Goal: Transaction & Acquisition: Book appointment/travel/reservation

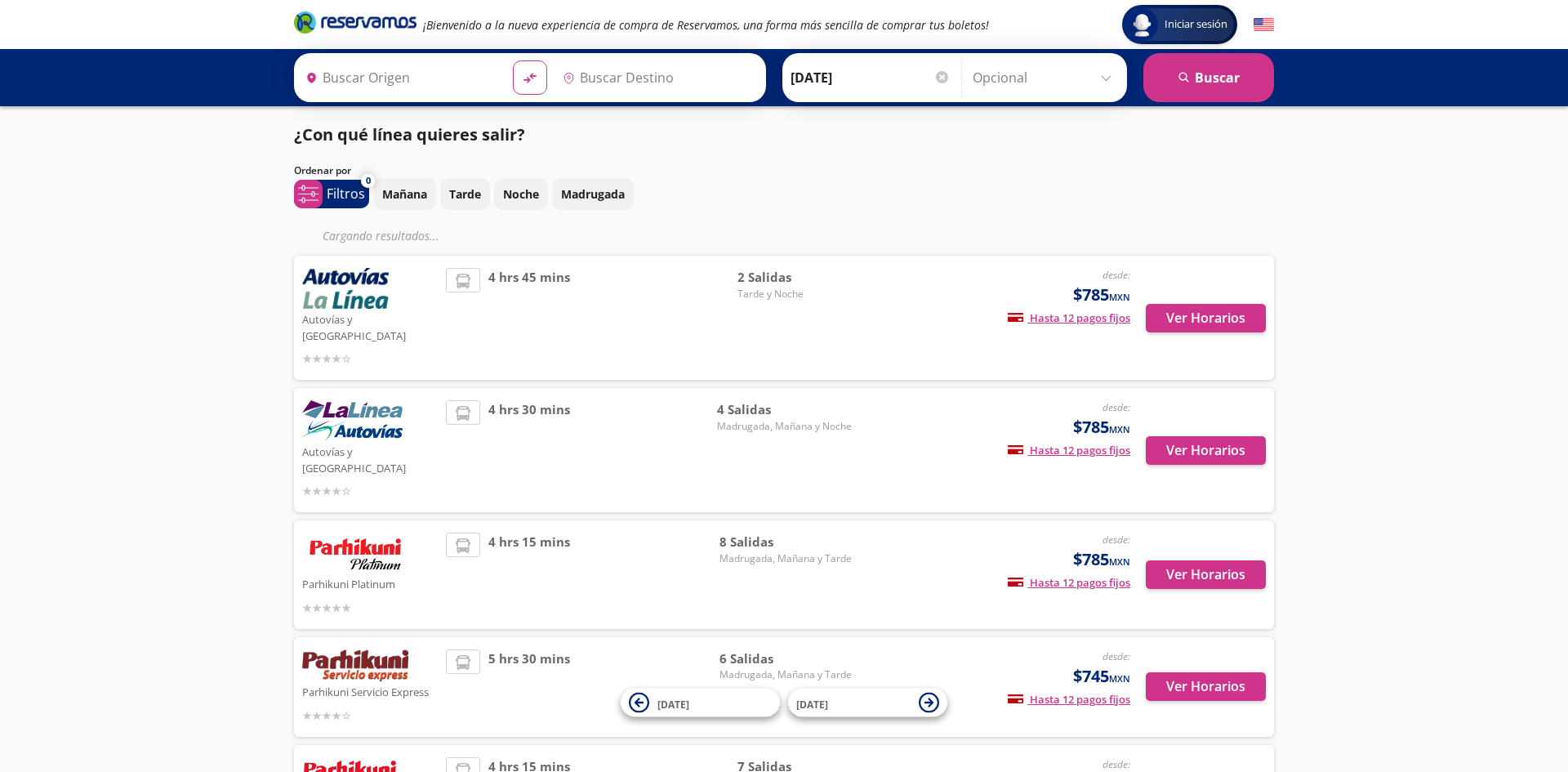
type input "[PERSON_NAME], [GEOGRAPHIC_DATA]"
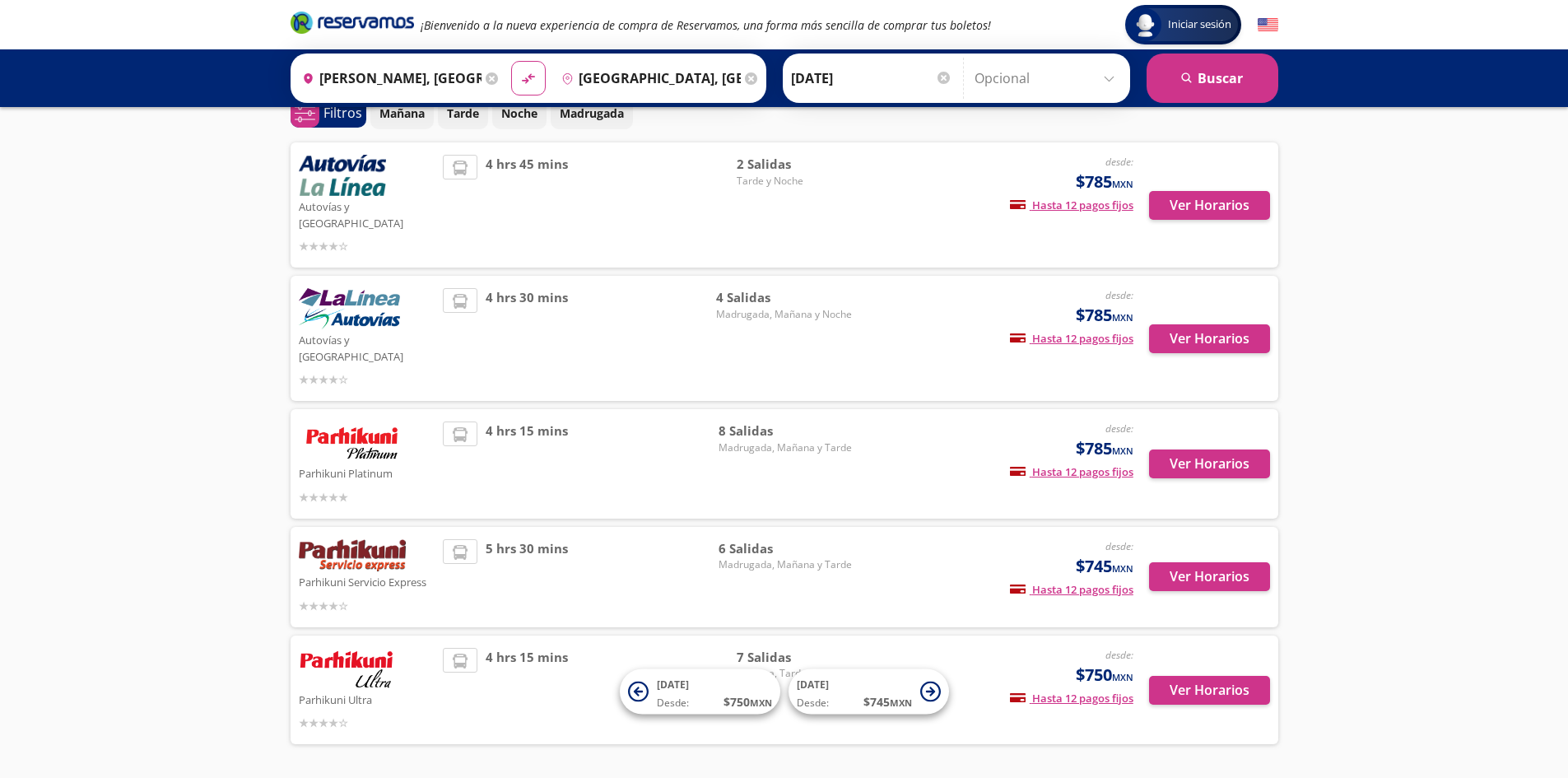
scroll to position [107, 0]
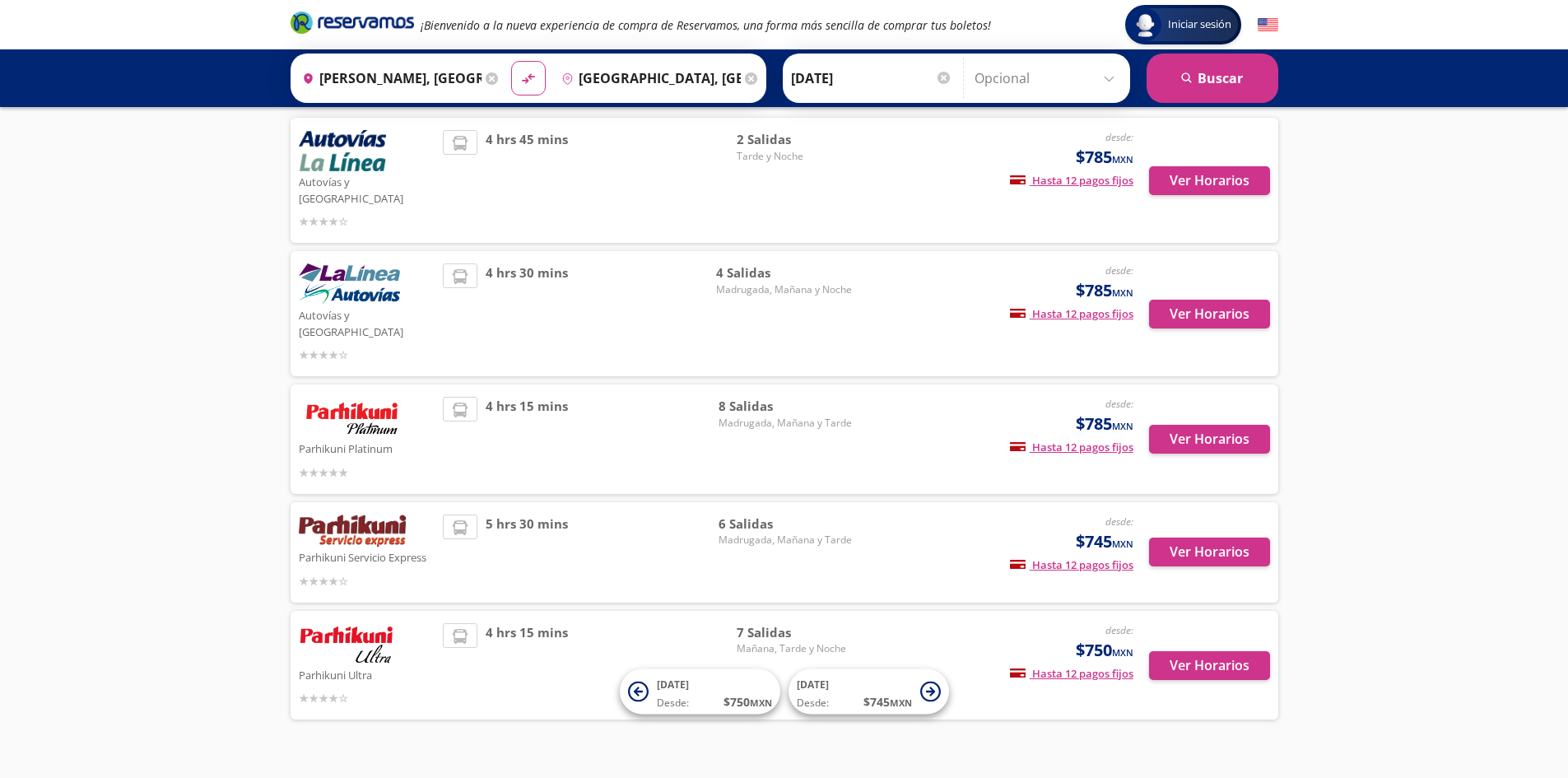
click at [1404, 226] on div "Iniciar sesión Iniciar sesión ¡Bienvenido a la nueva experiencia de compra de R…" at bounding box center [784, 352] width 1568 height 917
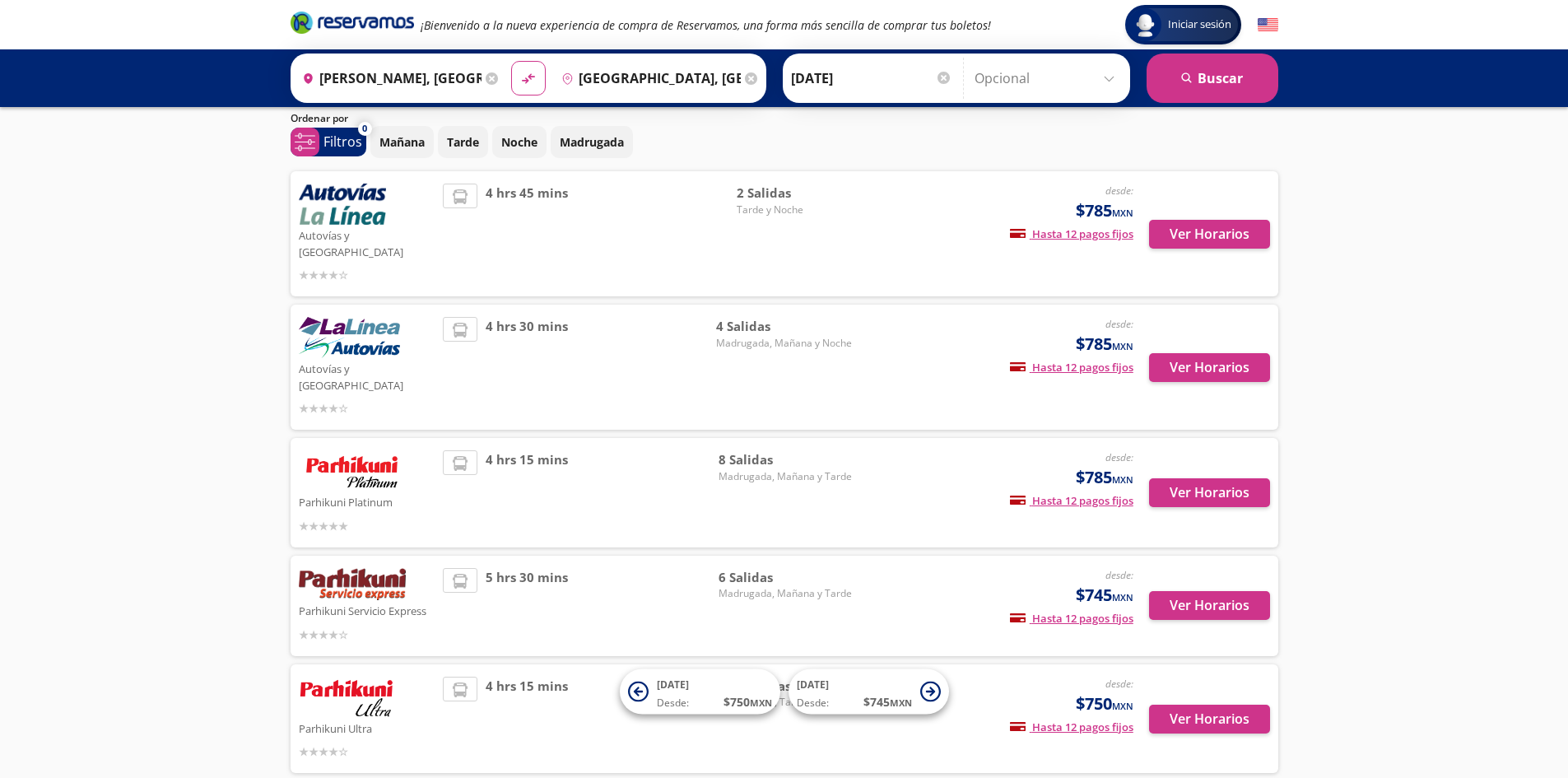
scroll to position [0, 0]
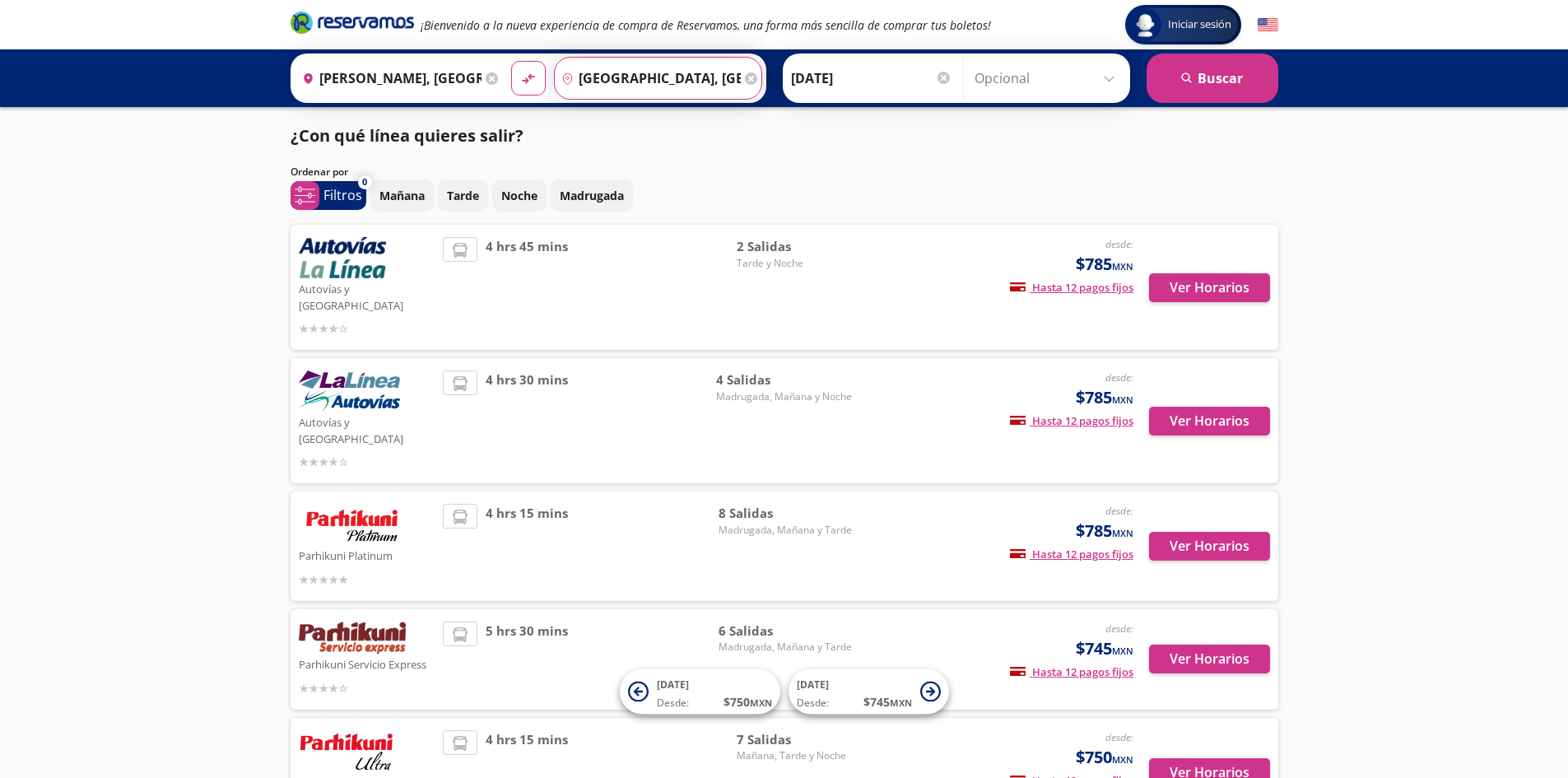
click at [665, 78] on input "[GEOGRAPHIC_DATA], [GEOGRAPHIC_DATA]" at bounding box center [648, 78] width 186 height 41
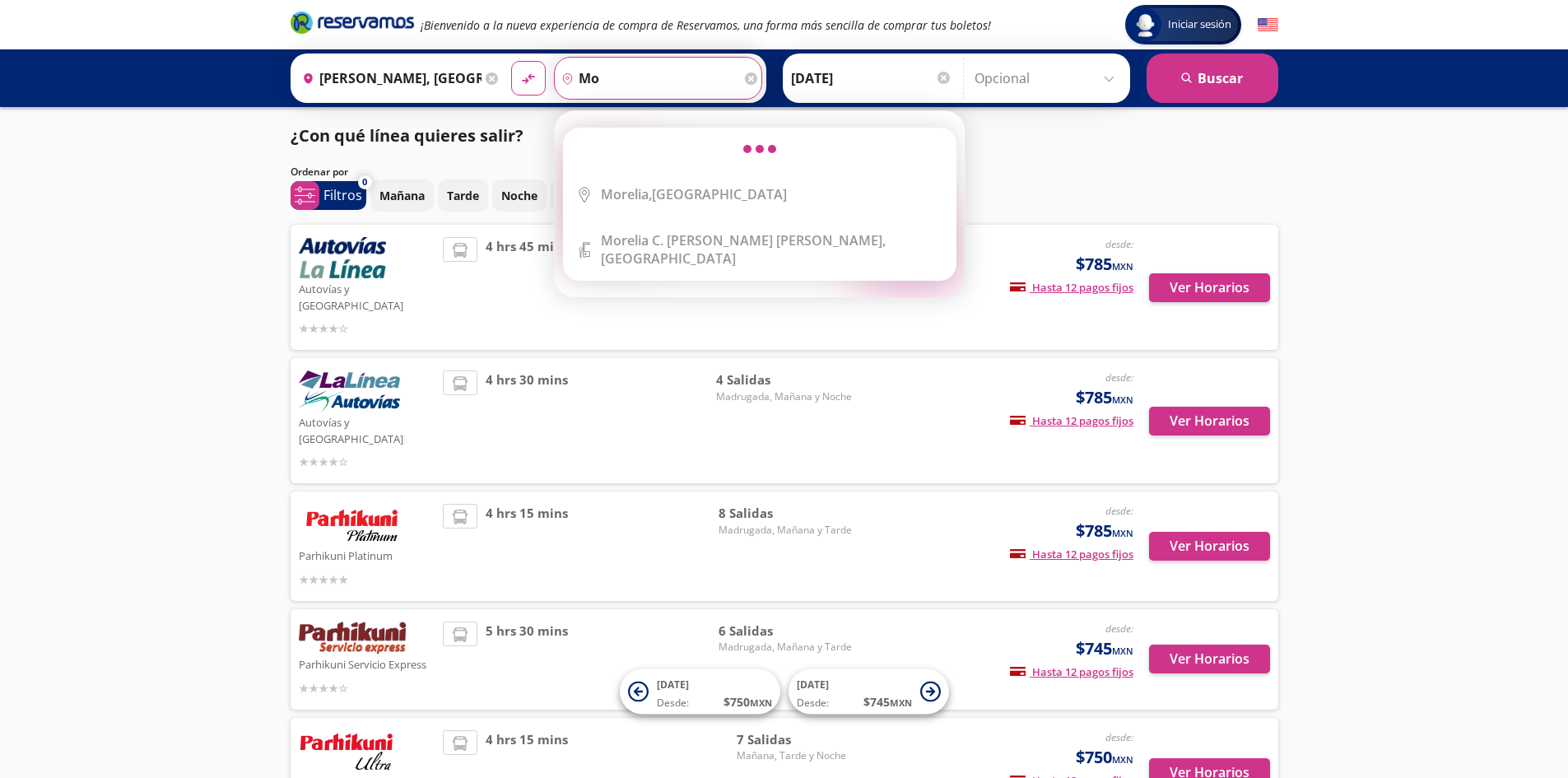
type input "m"
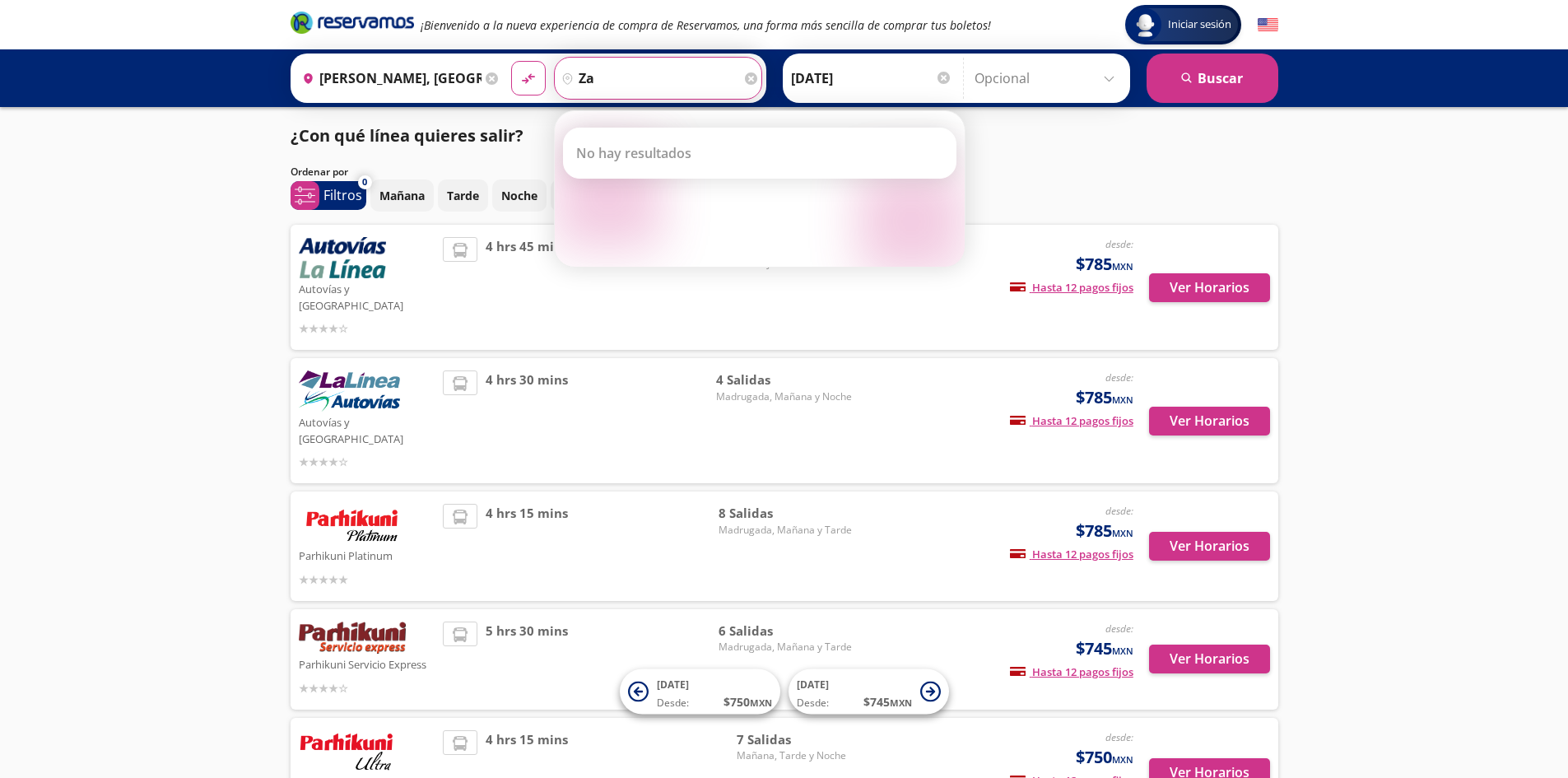
type input "z"
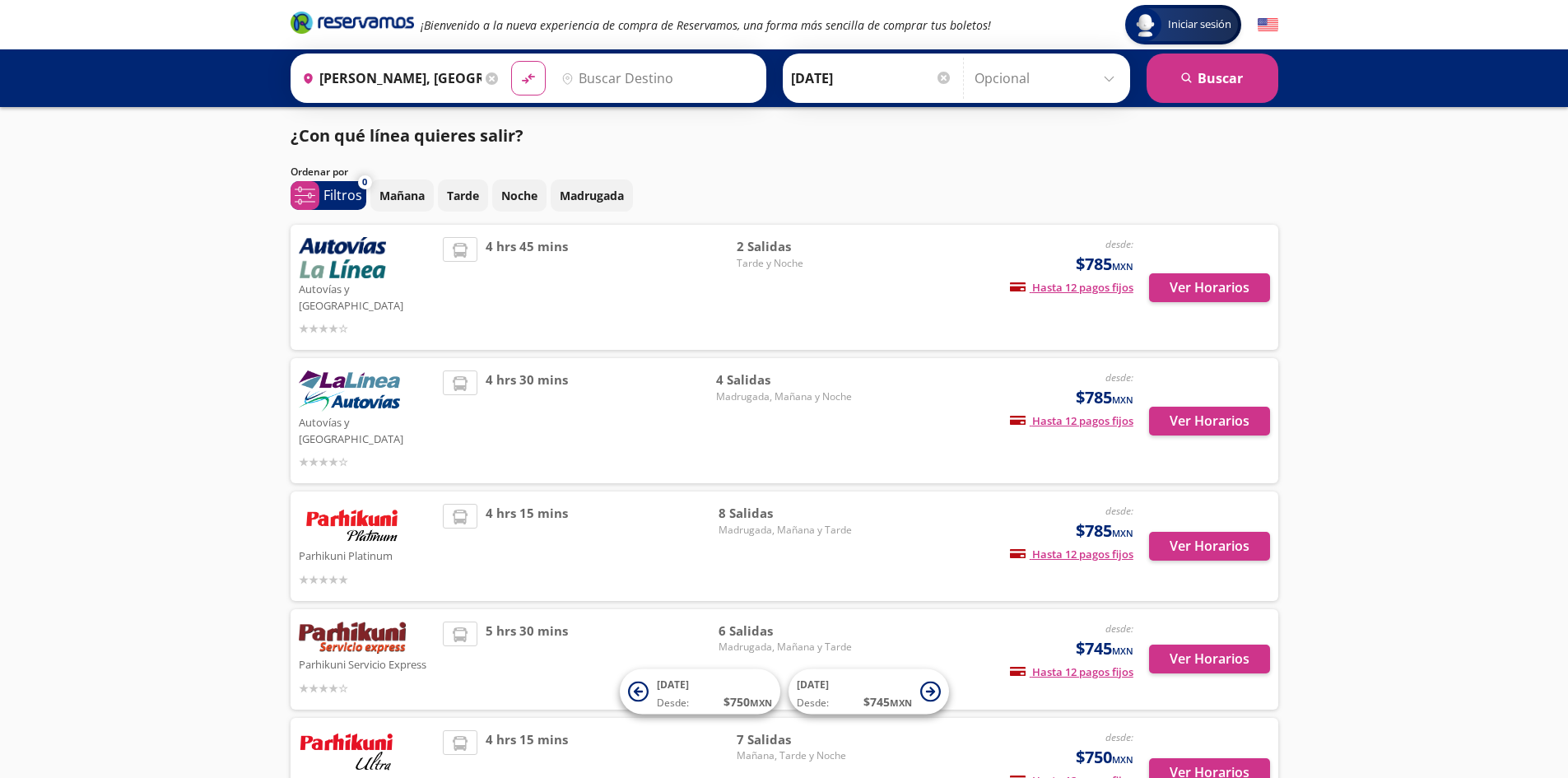
click at [1425, 262] on div "Iniciar sesión Iniciar sesión ¡Bienvenido a la nueva experiencia de compra de R…" at bounding box center [784, 458] width 1568 height 917
click at [621, 84] on input "Destino" at bounding box center [656, 78] width 202 height 41
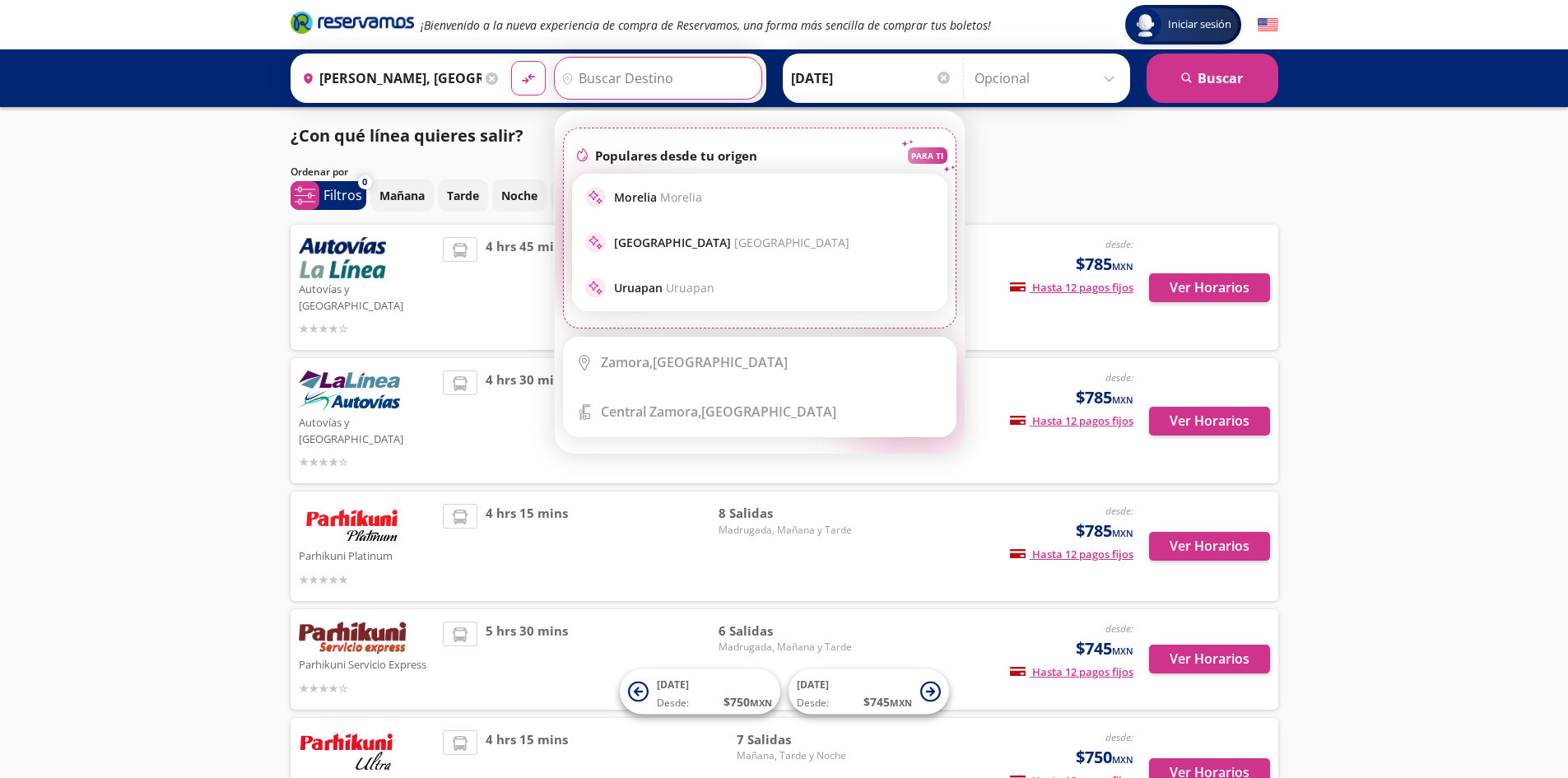
click at [1432, 220] on div "Iniciar sesión Iniciar sesión ¡Bienvenido a la nueva experiencia de compra de R…" at bounding box center [784, 458] width 1568 height 917
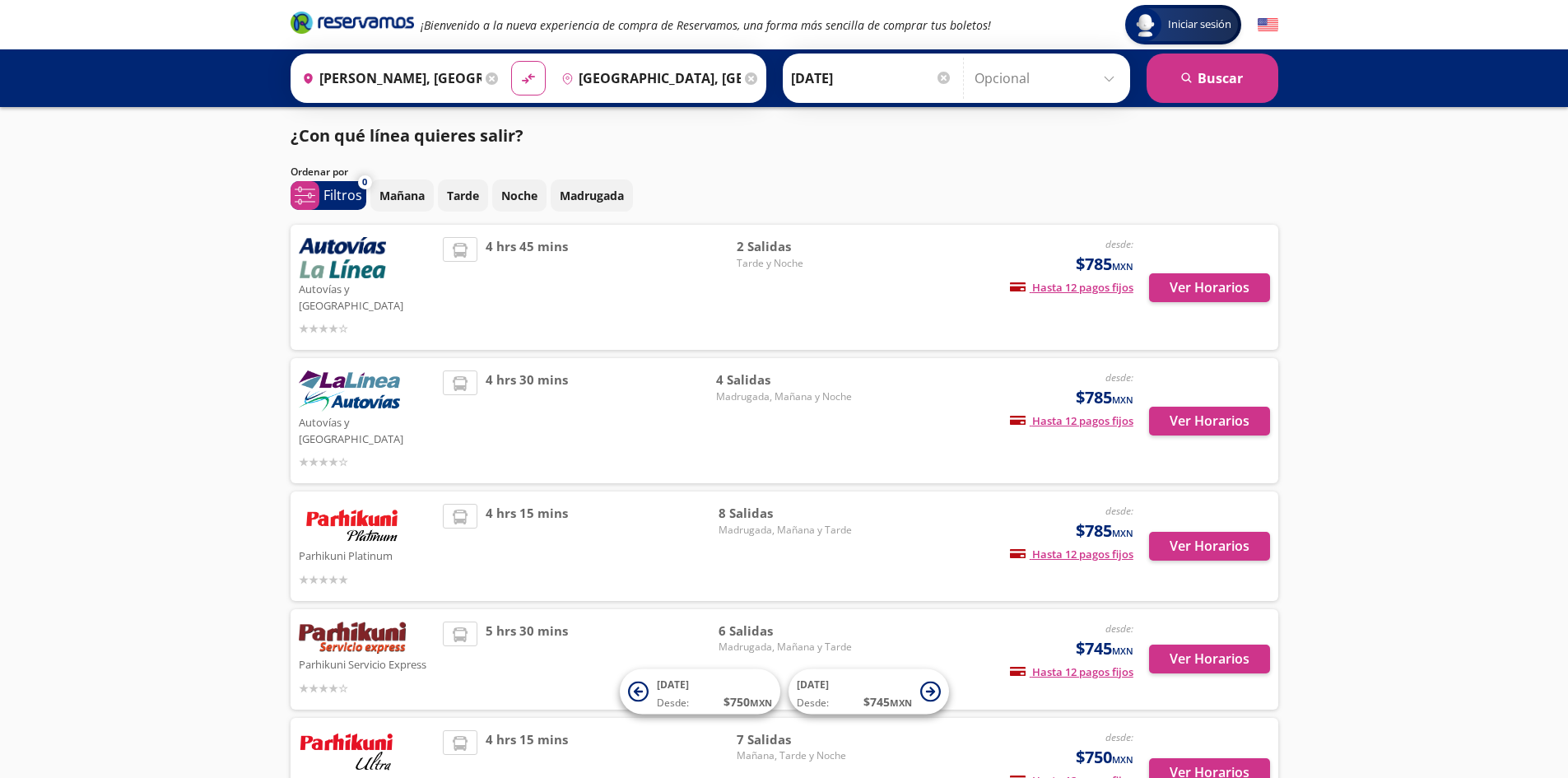
click at [1410, 320] on div "Iniciar sesión Iniciar sesión ¡Bienvenido a la nueva experiencia de compra de R…" at bounding box center [784, 458] width 1568 height 917
click at [1228, 274] on button "Ver Horarios" at bounding box center [1210, 287] width 121 height 28
click at [1218, 407] on button "Ver Horarios" at bounding box center [1210, 421] width 121 height 28
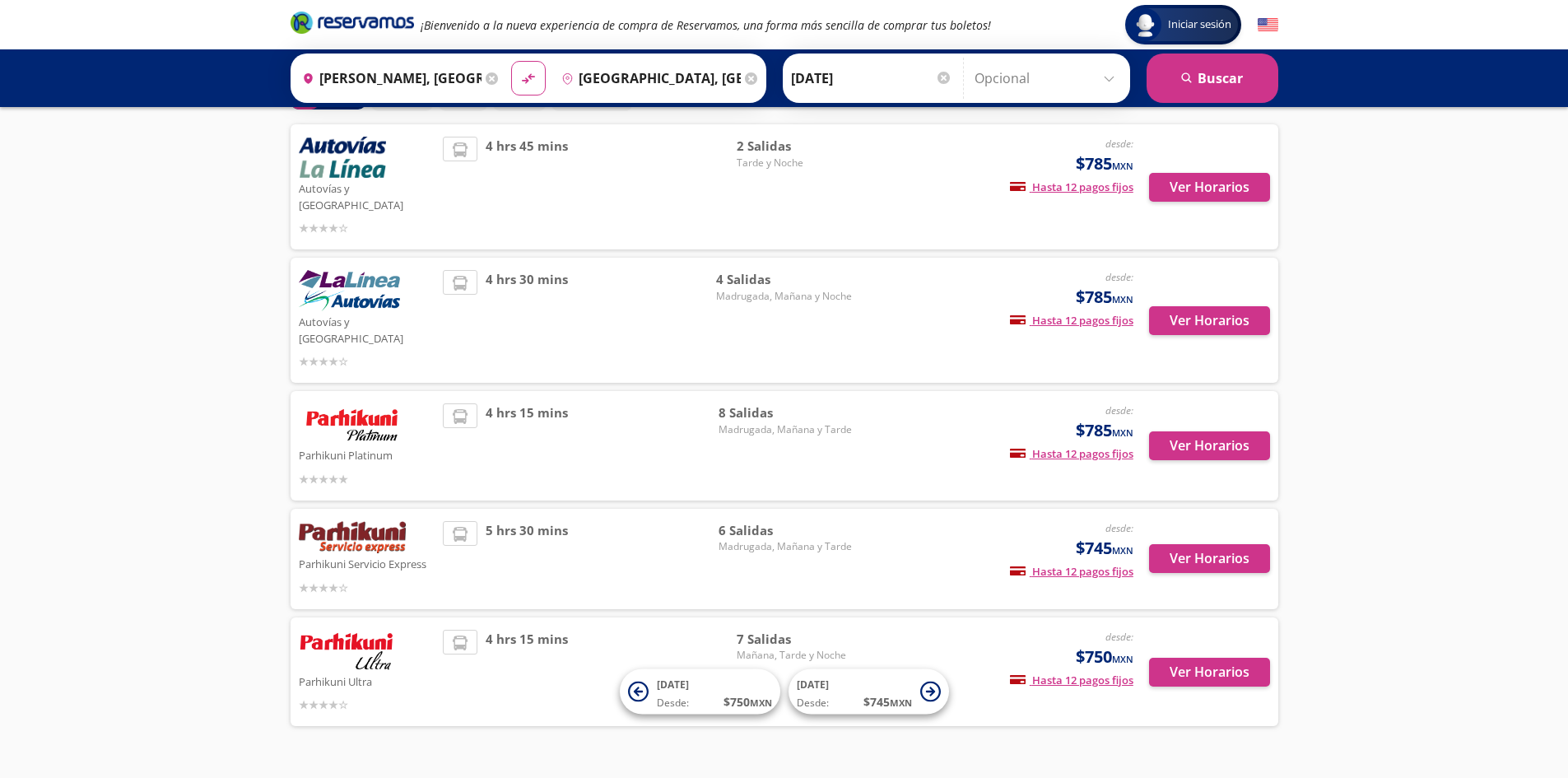
scroll to position [107, 0]
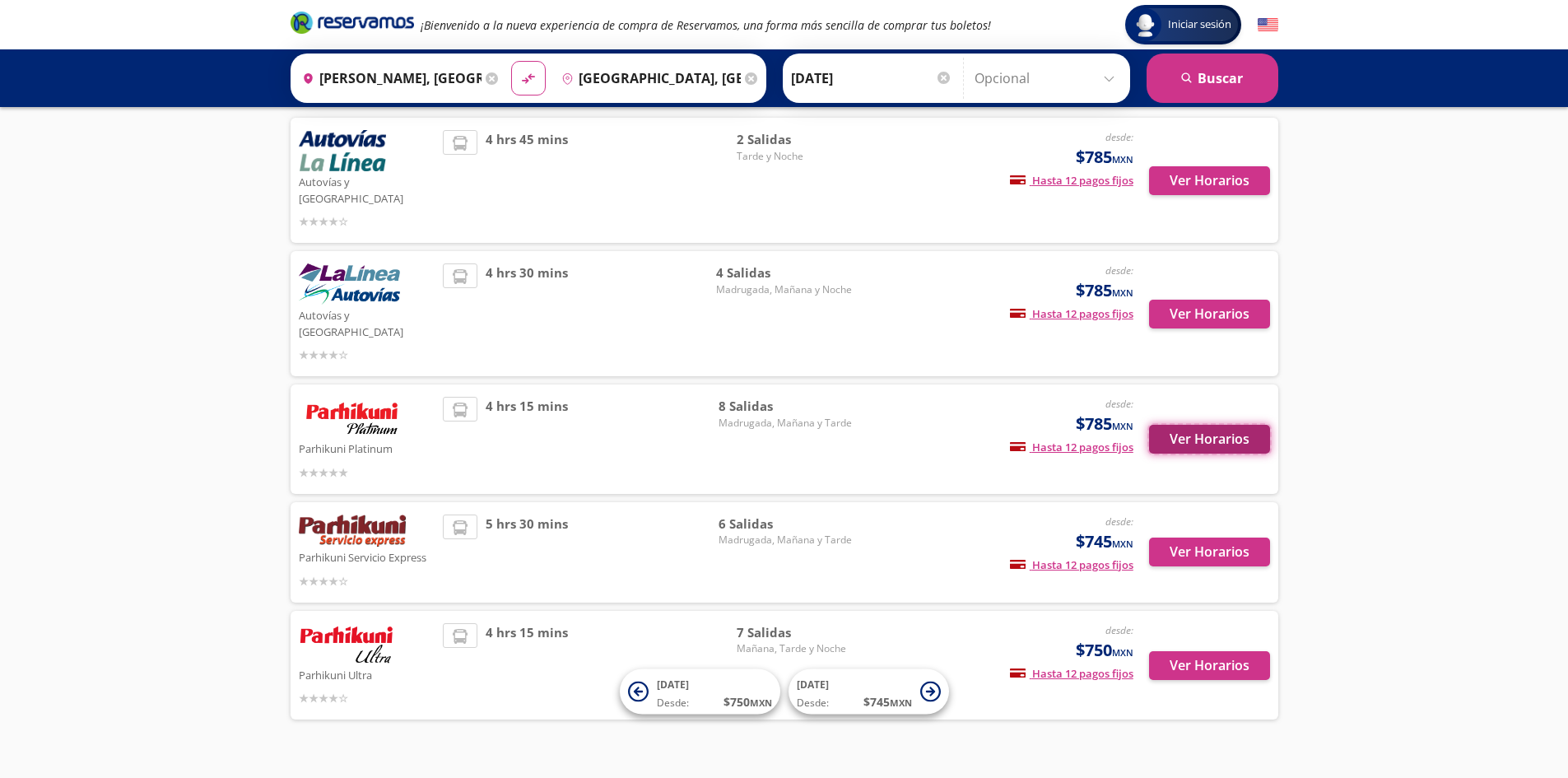
click at [1228, 424] on button "Ver Horarios" at bounding box center [1210, 438] width 121 height 28
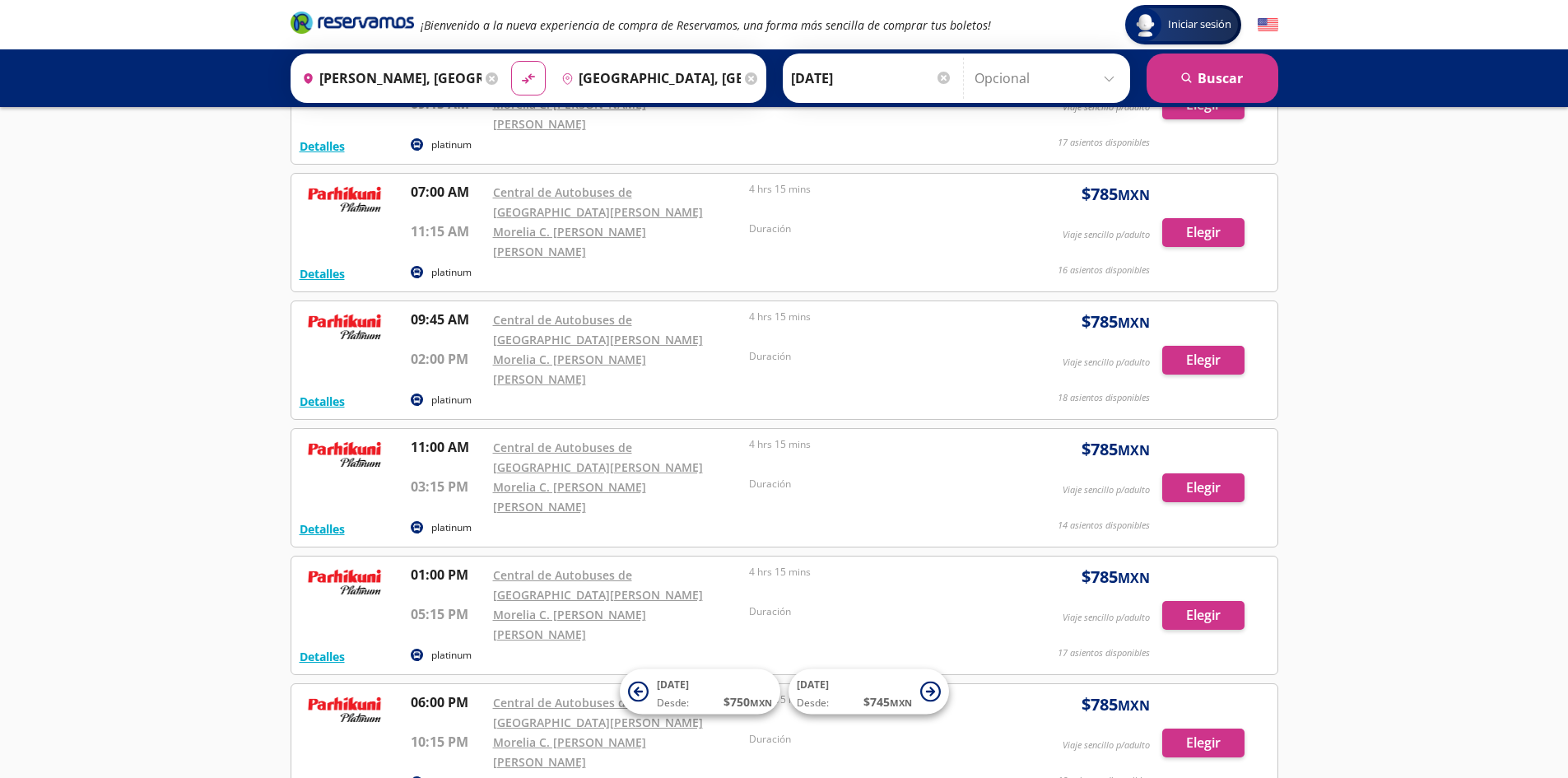
scroll to position [428, 0]
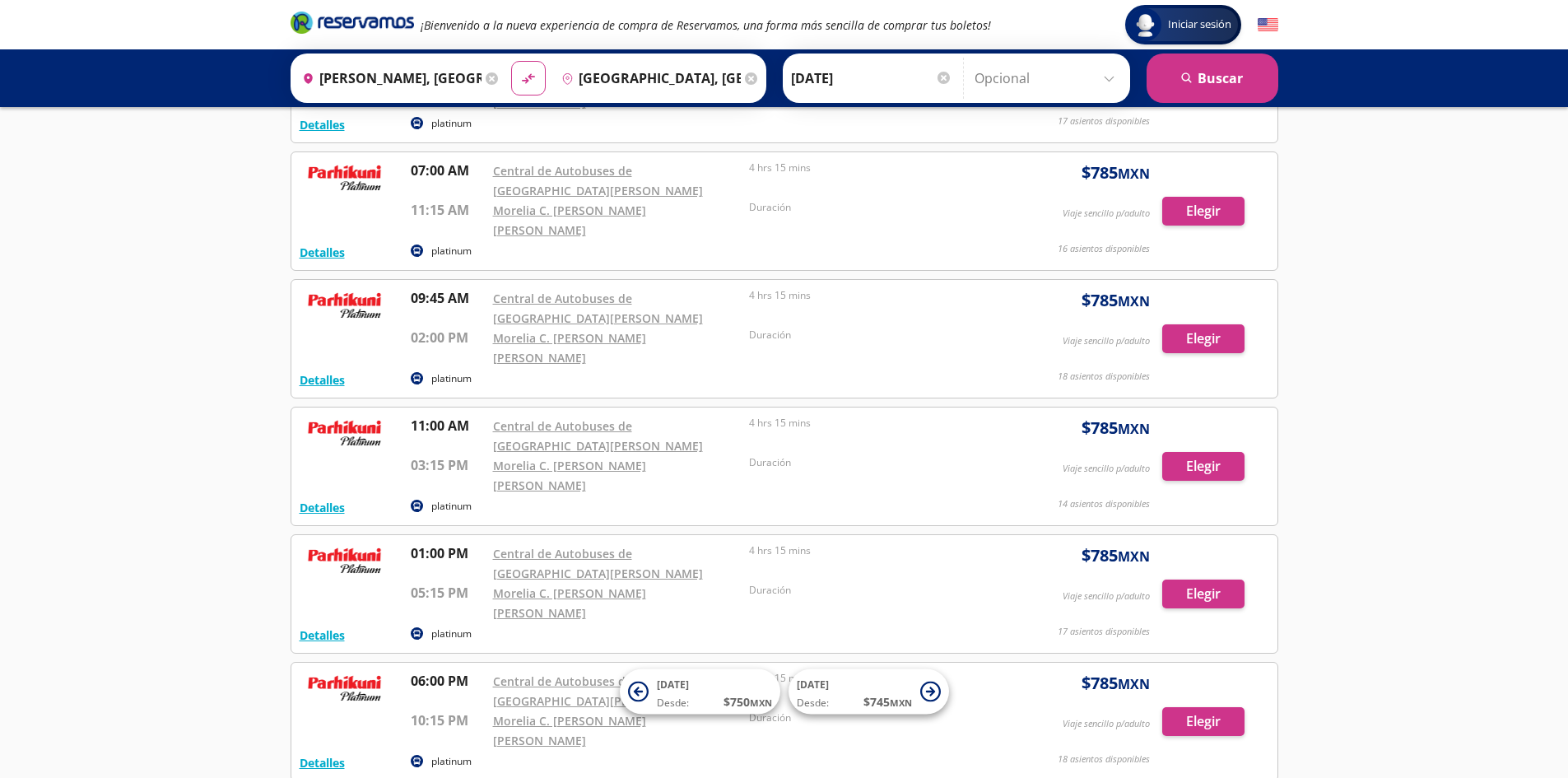
scroll to position [107, 0]
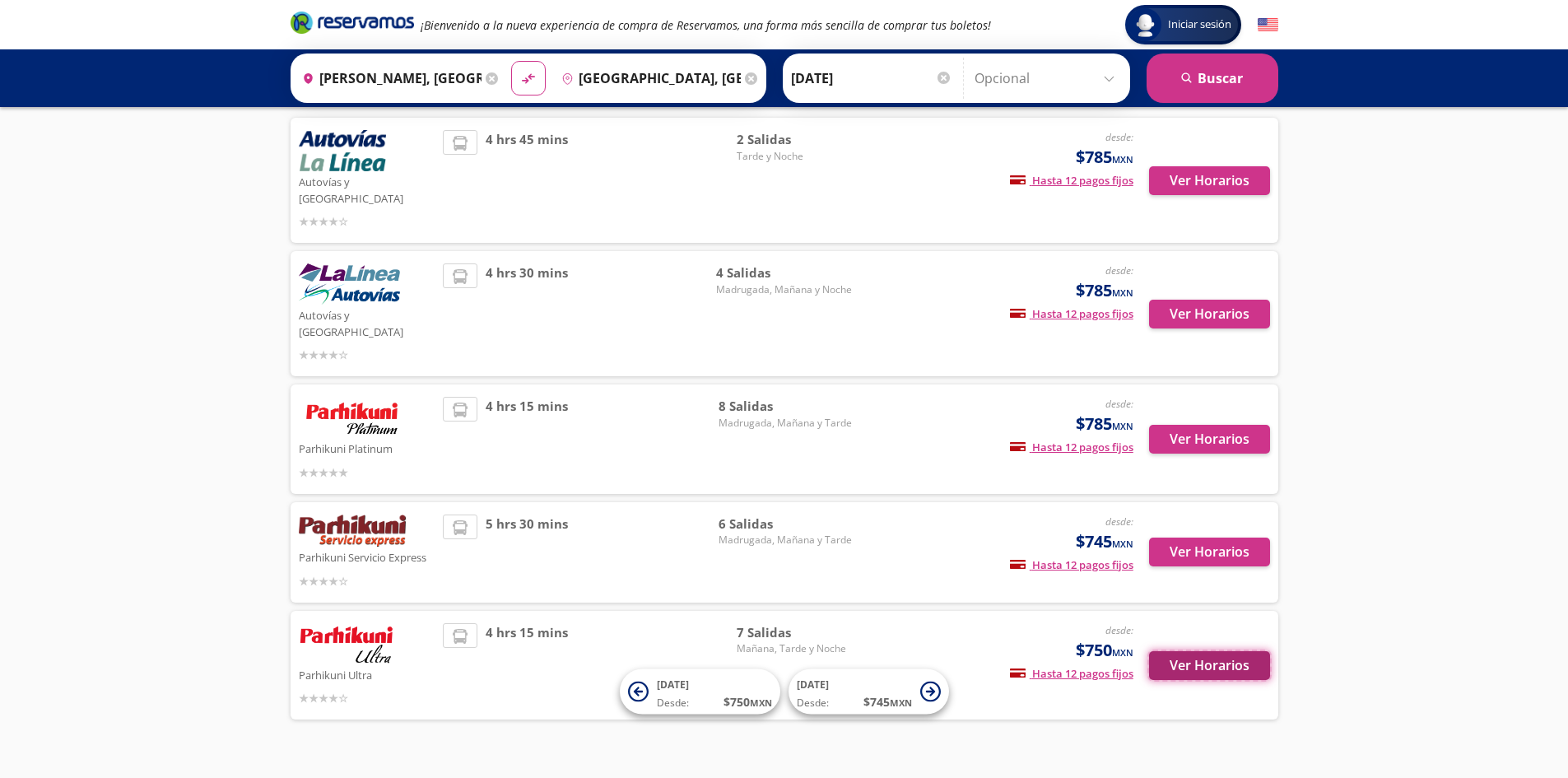
click at [1232, 651] on button "Ver Horarios" at bounding box center [1210, 665] width 121 height 28
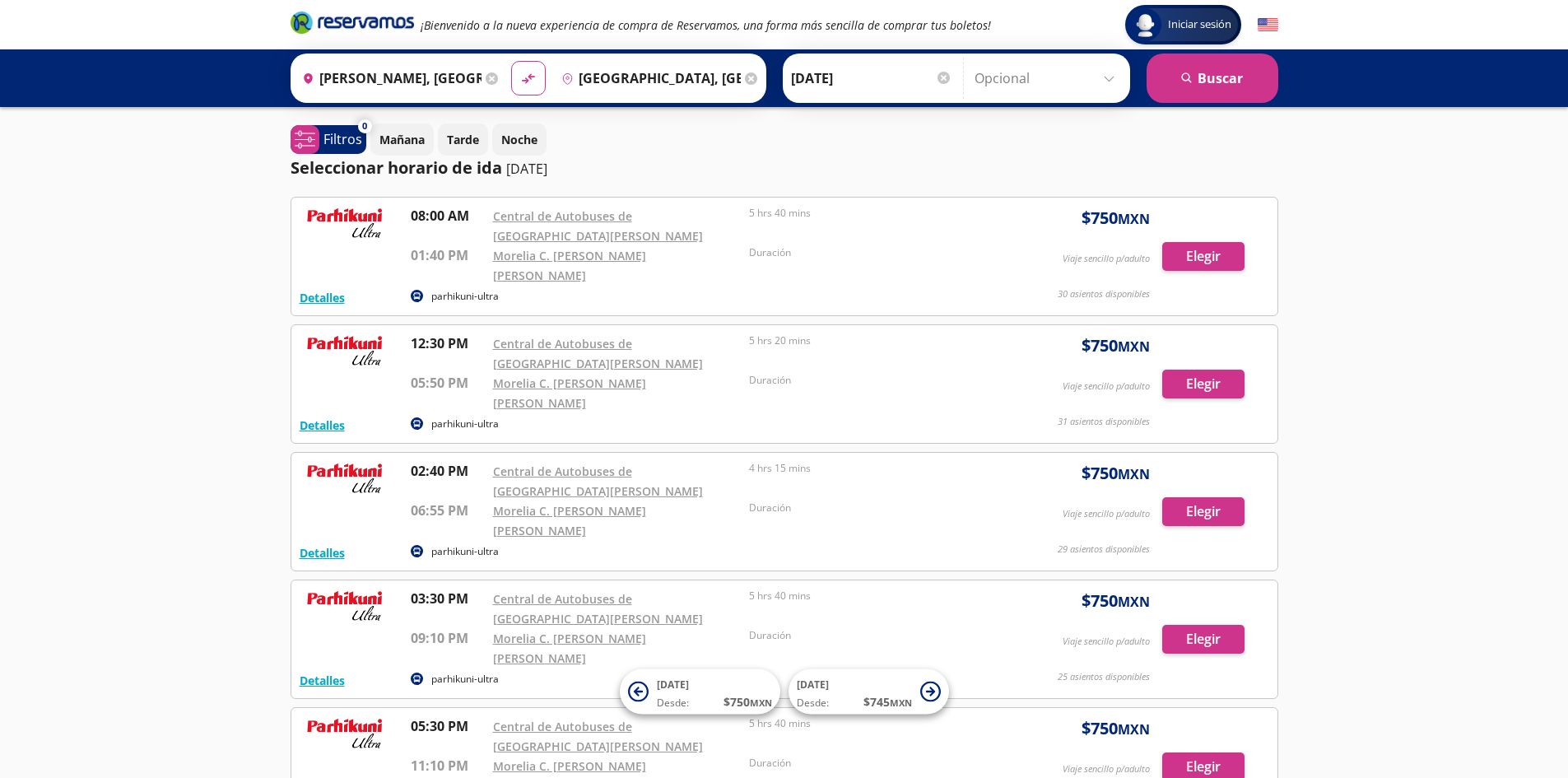
click at [1434, 359] on div "Iniciar sesión Iniciar sesión ¡Bienvenido a la nueva experiencia de compra de R…" at bounding box center [784, 618] width 1568 height 1236
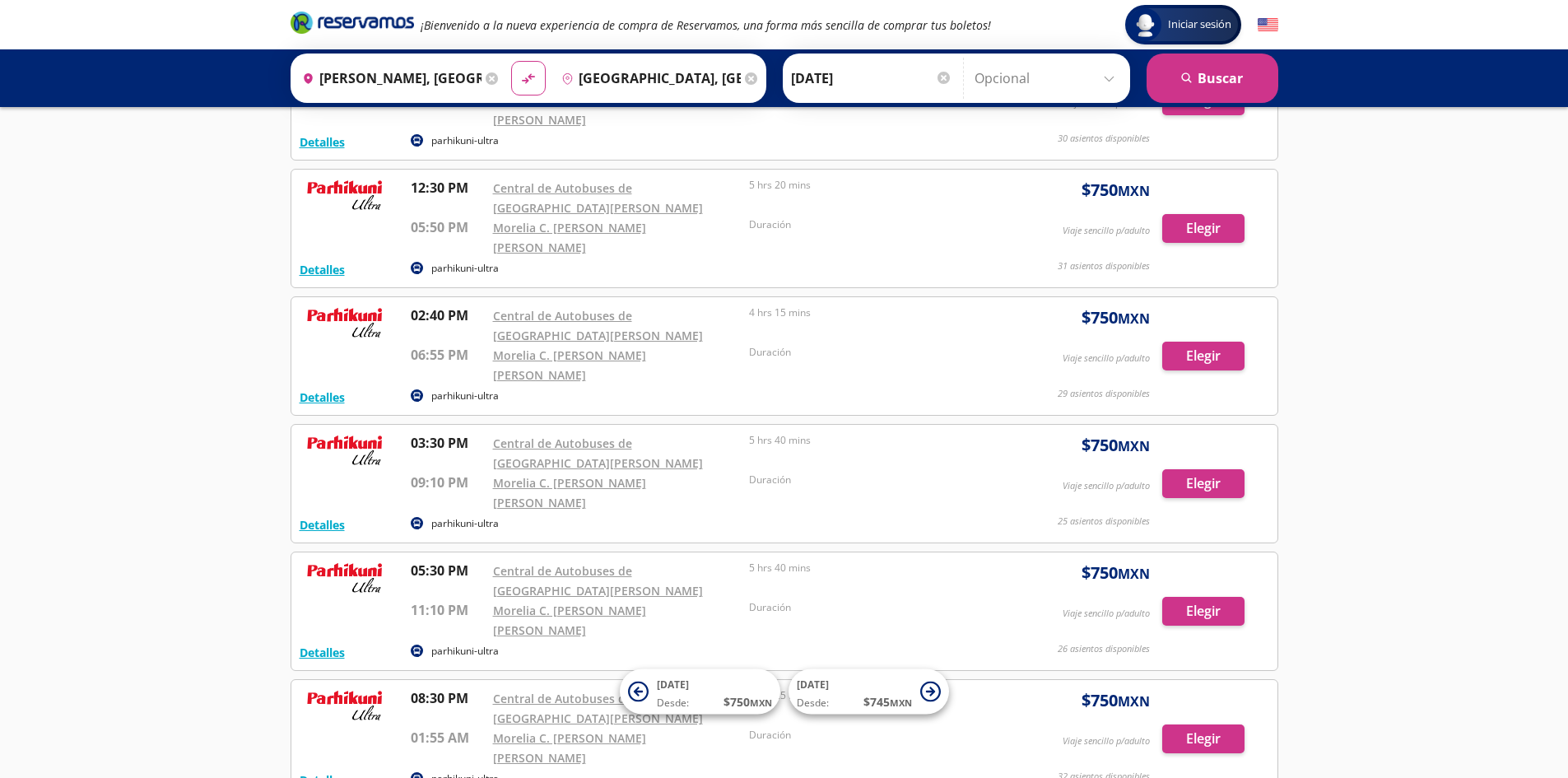
scroll to position [73, 0]
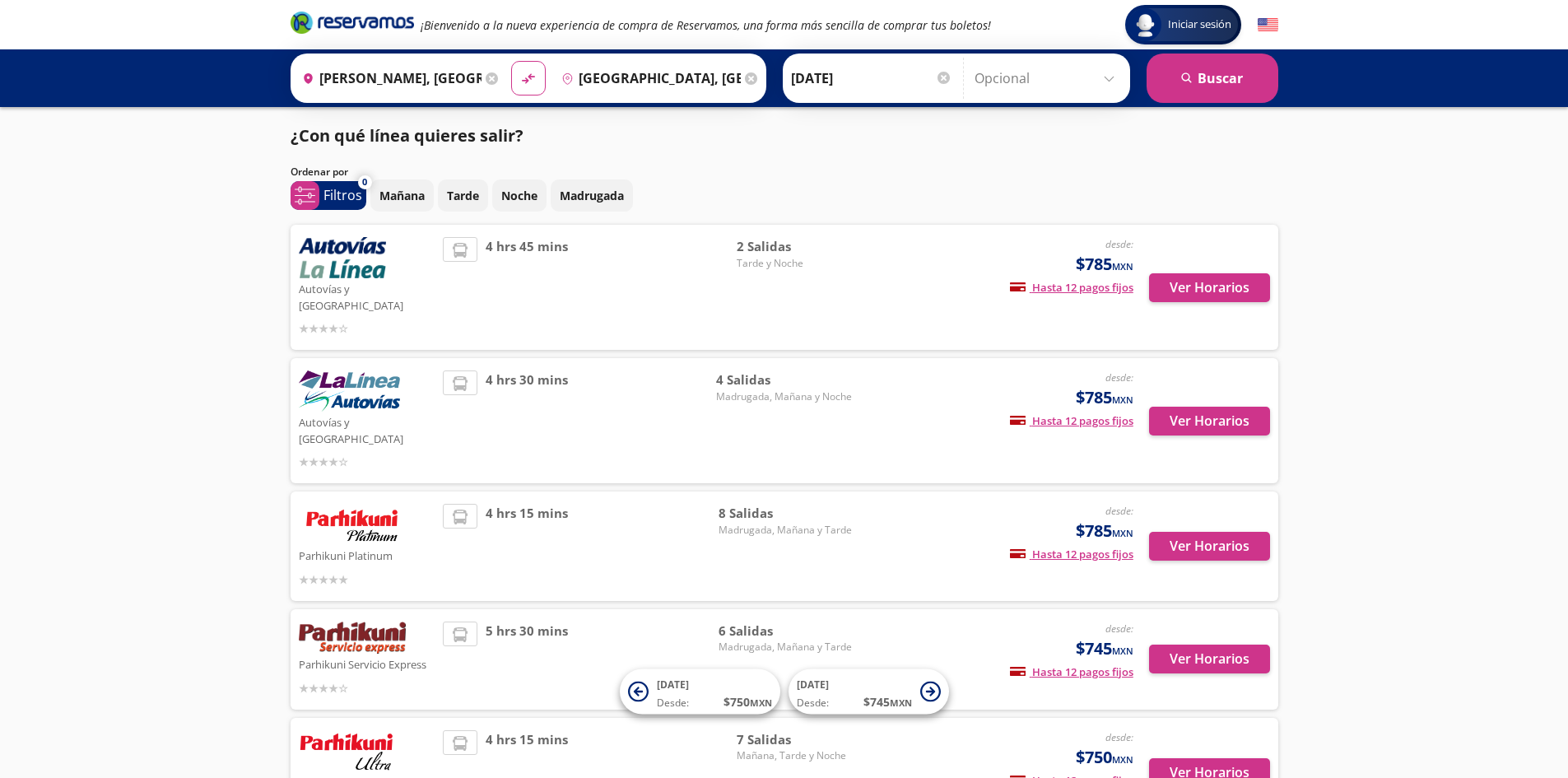
click at [1405, 321] on div "Iniciar sesión Iniciar sesión ¡Bienvenido a la nueva experiencia de compra de R…" at bounding box center [784, 458] width 1568 height 917
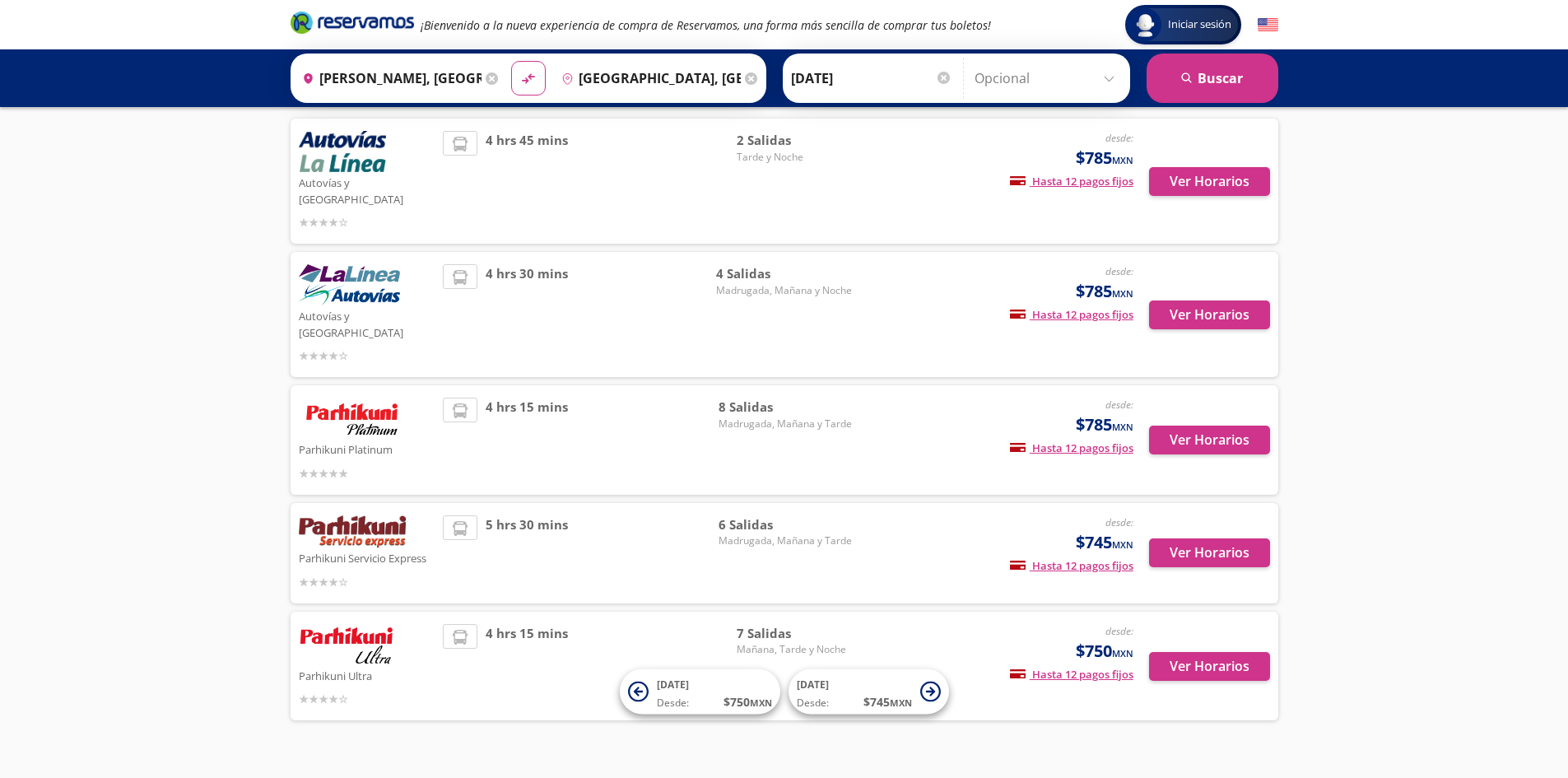
scroll to position [107, 0]
click at [1215, 537] on button "Ver Horarios" at bounding box center [1210, 551] width 121 height 28
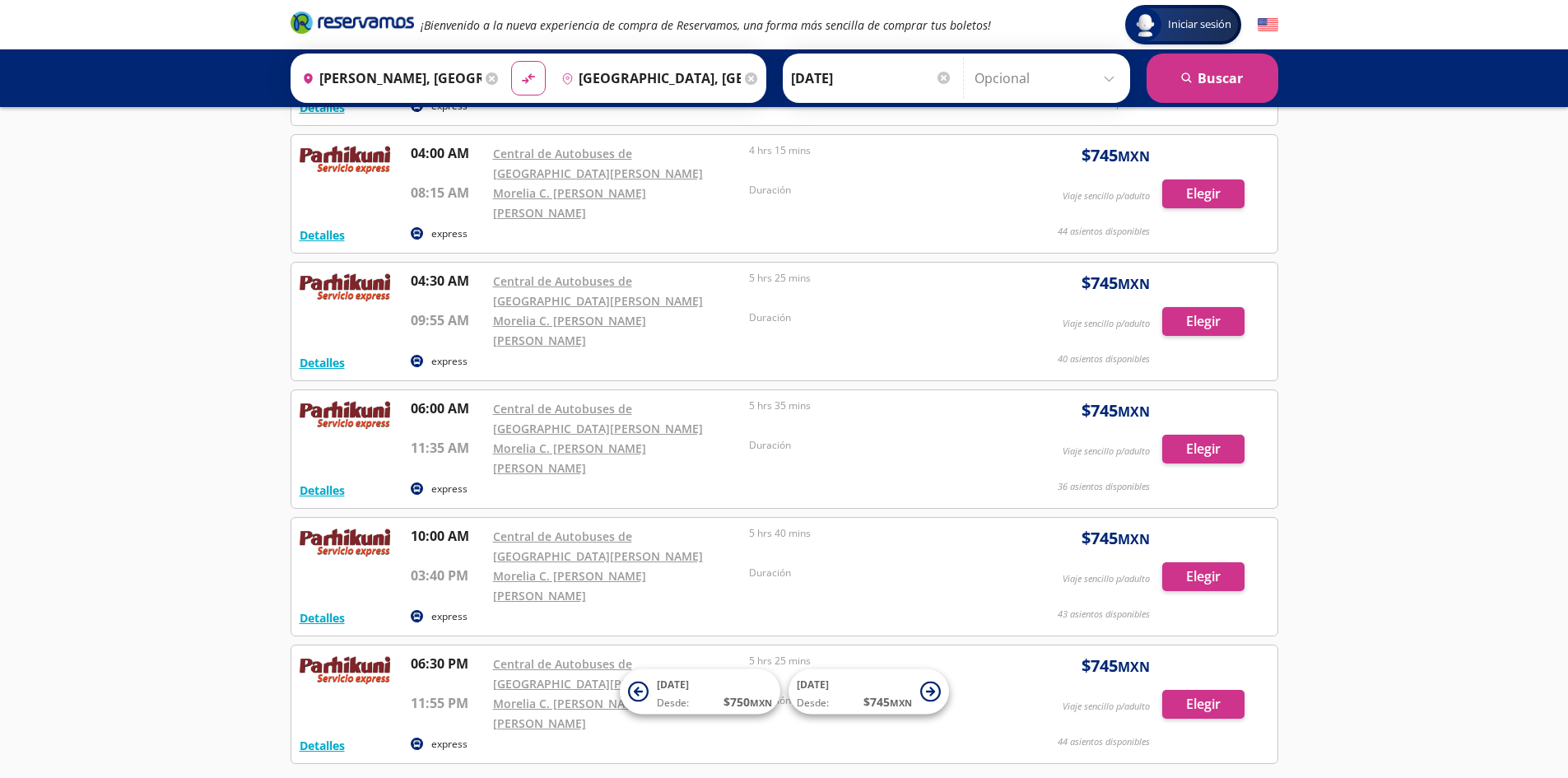
scroll to position [212, 0]
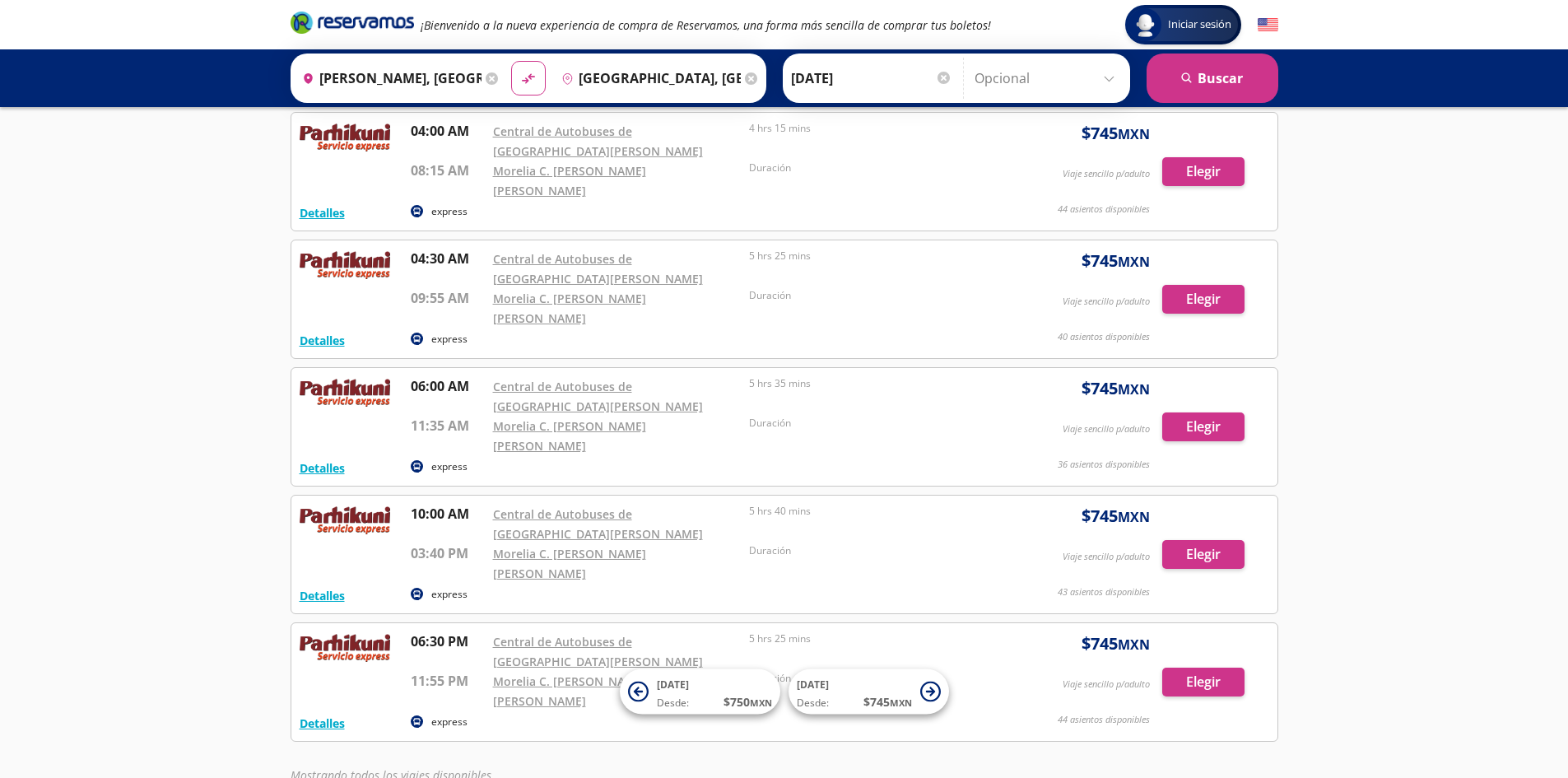
click at [1401, 357] on div "Iniciar sesión Iniciar sesión ¡Bienvenido a la nueva experiencia de compra de R…" at bounding box center [784, 342] width 1568 height 1109
click at [1403, 434] on div "Iniciar sesión Iniciar sesión ¡Bienvenido a la nueva experiencia de compra de R…" at bounding box center [784, 342] width 1568 height 1109
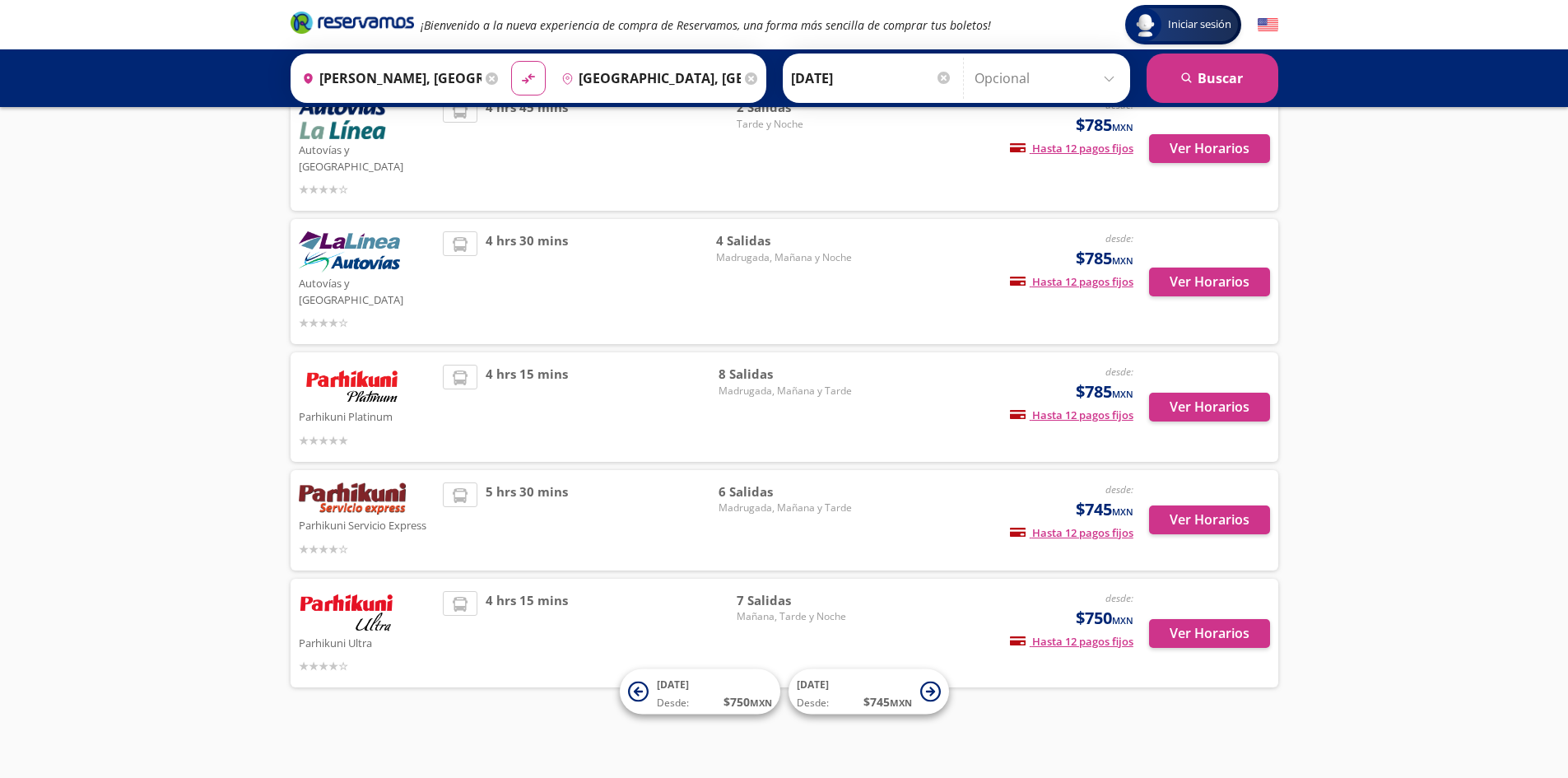
scroll to position [107, 0]
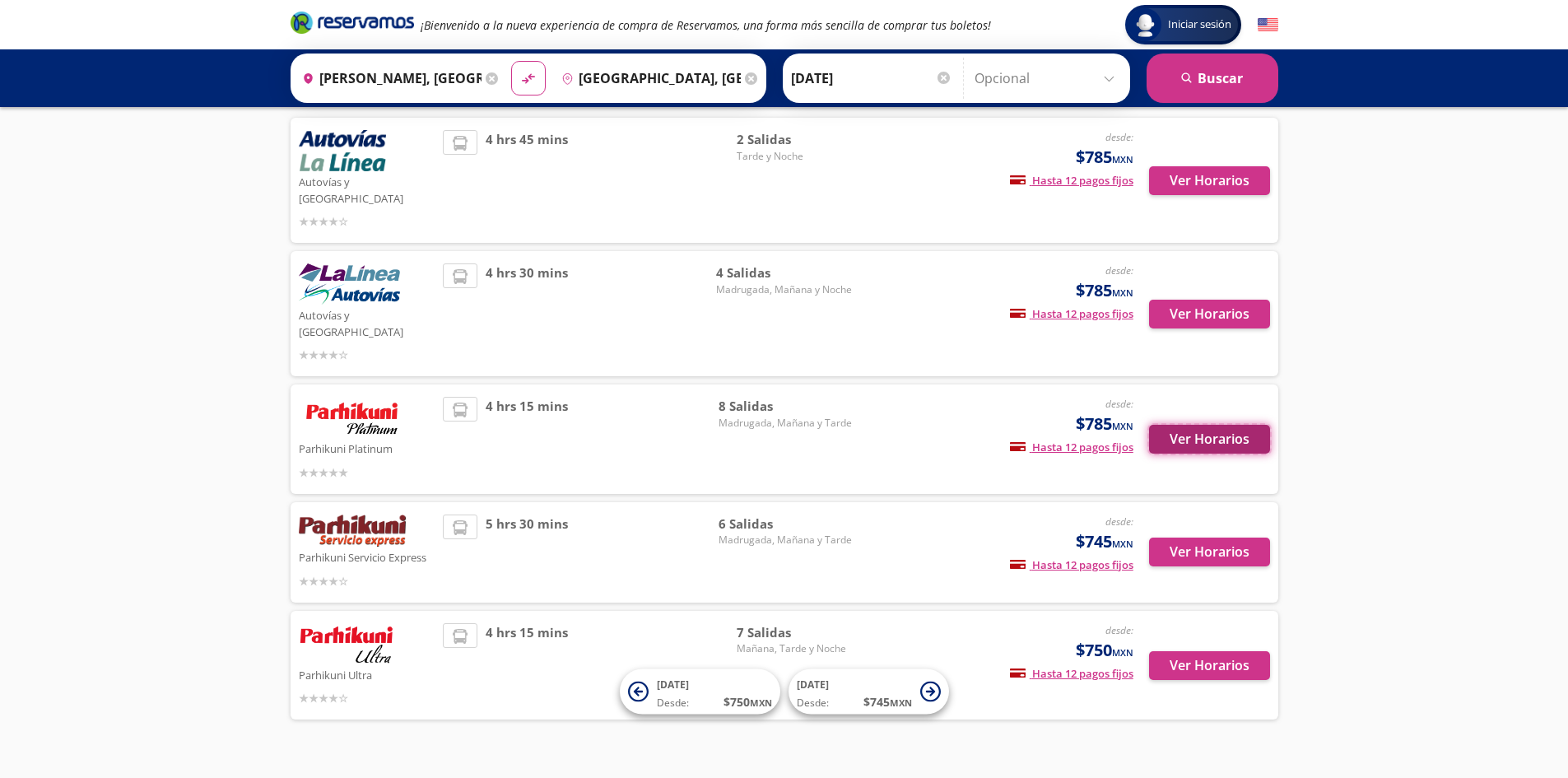
click at [1212, 424] on button "Ver Horarios" at bounding box center [1210, 438] width 121 height 28
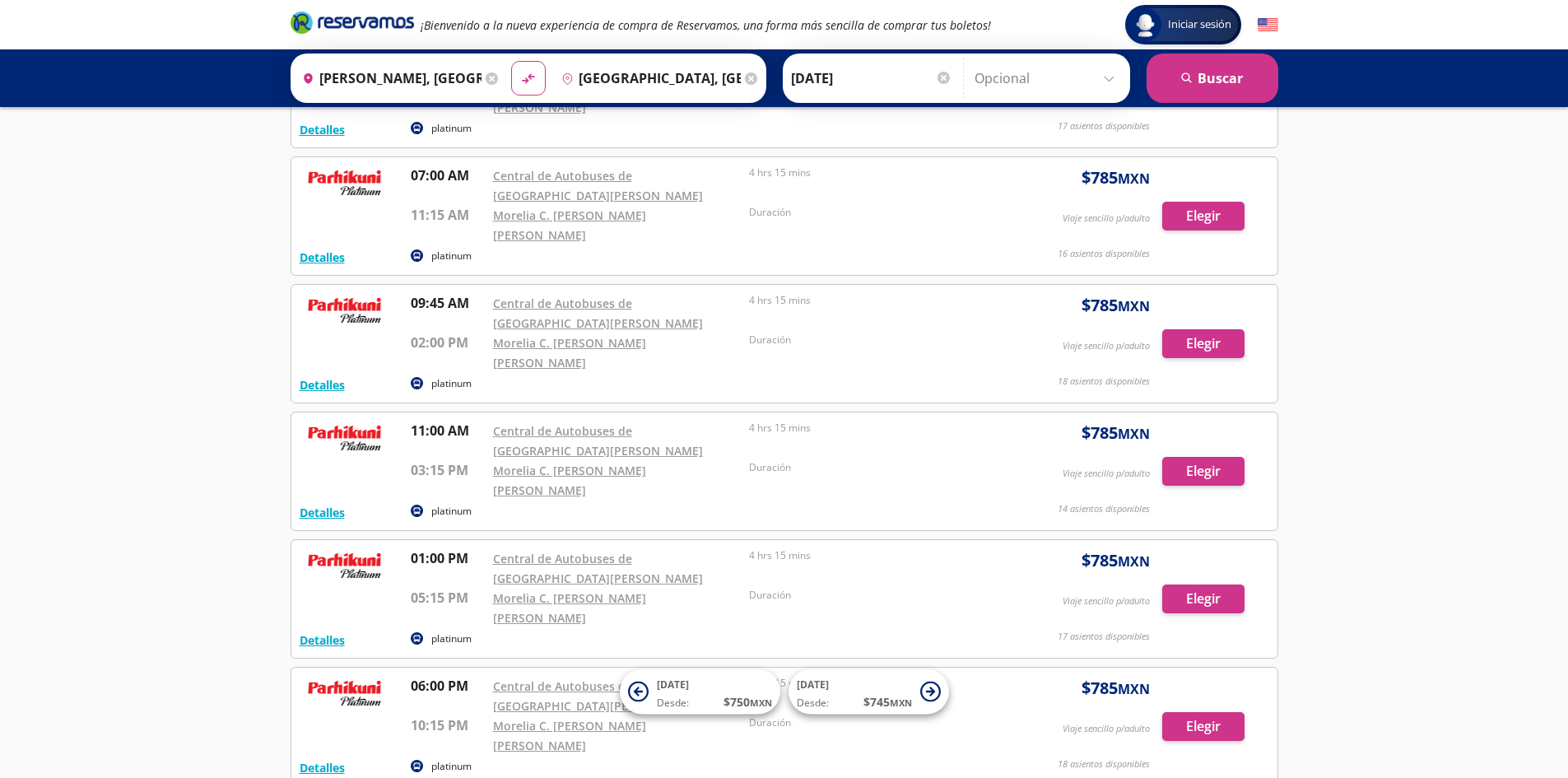
scroll to position [428, 0]
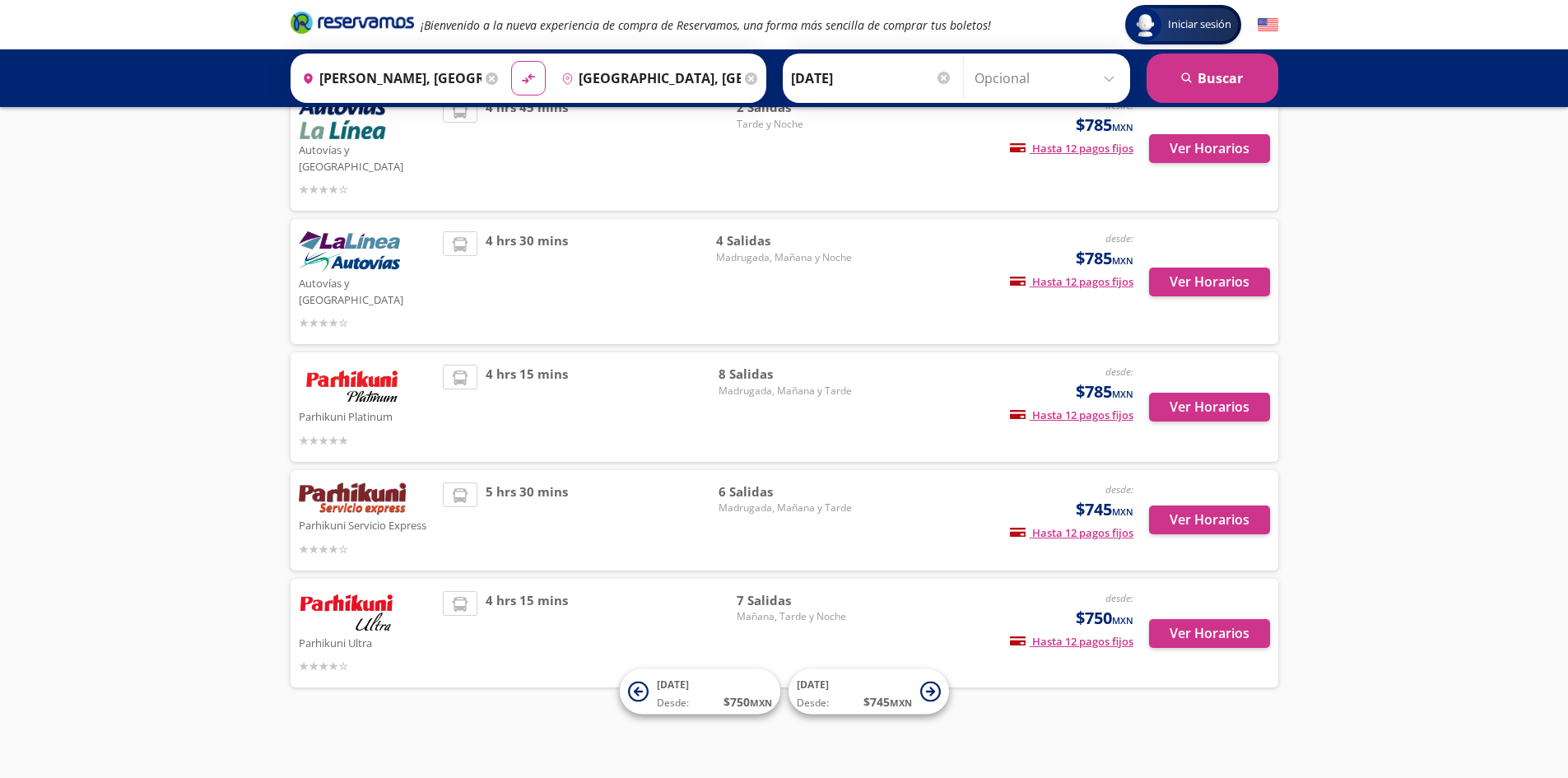
scroll to position [107, 0]
